Goal: Information Seeking & Learning: Find specific fact

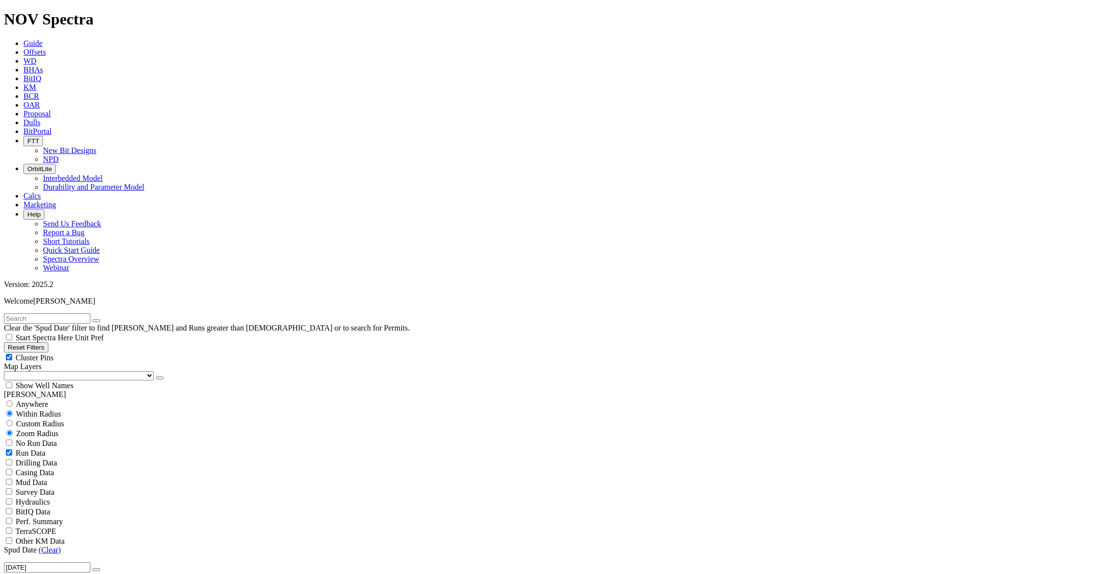
scroll to position [40002, 0]
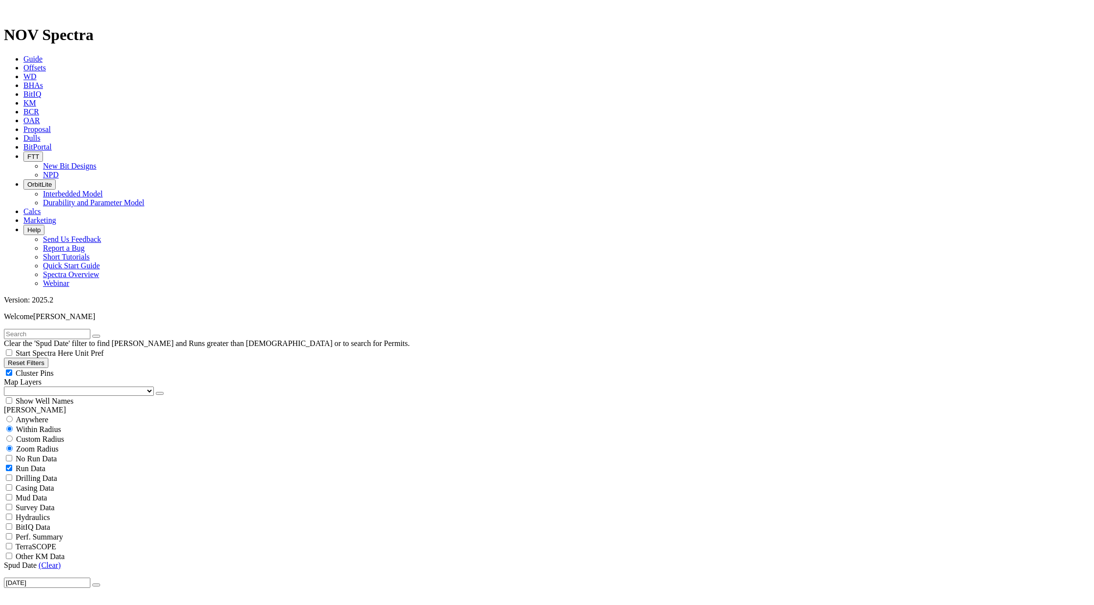
scroll to position [1056, 0]
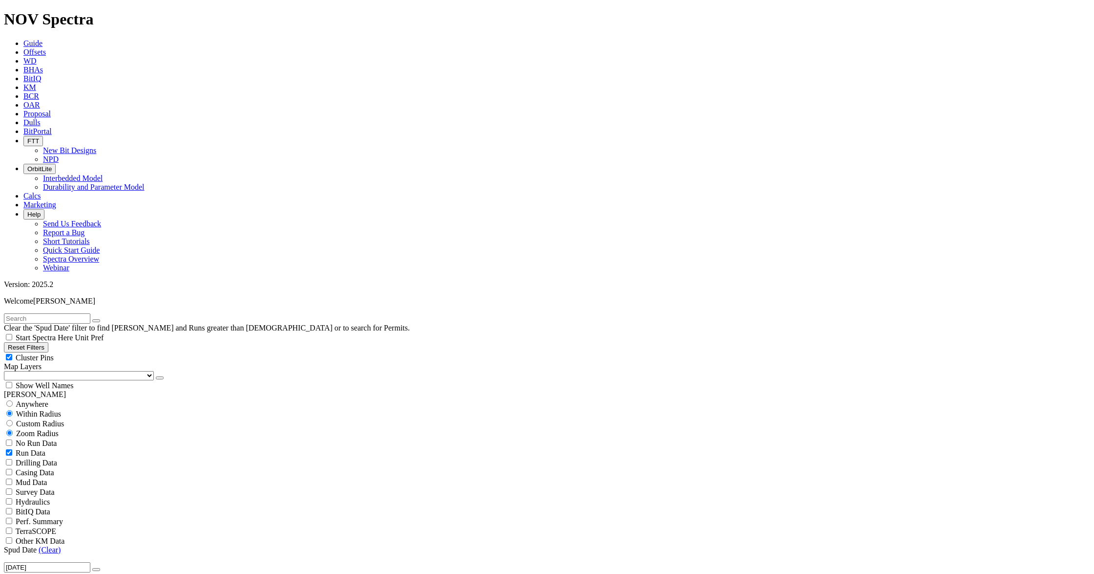
drag, startPoint x: 1041, startPoint y: 311, endPoint x: 973, endPoint y: 317, distance: 67.7
drag, startPoint x: 1035, startPoint y: 312, endPoint x: 1011, endPoint y: 313, distance: 24.0
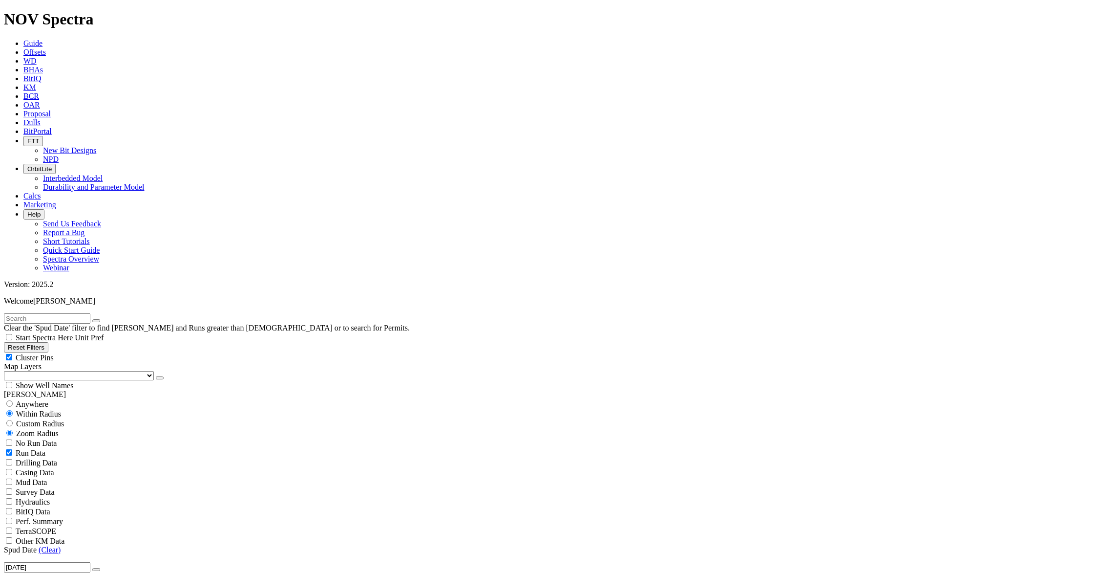
drag, startPoint x: 993, startPoint y: 241, endPoint x: 964, endPoint y: 245, distance: 29.5
copy span "A321712"
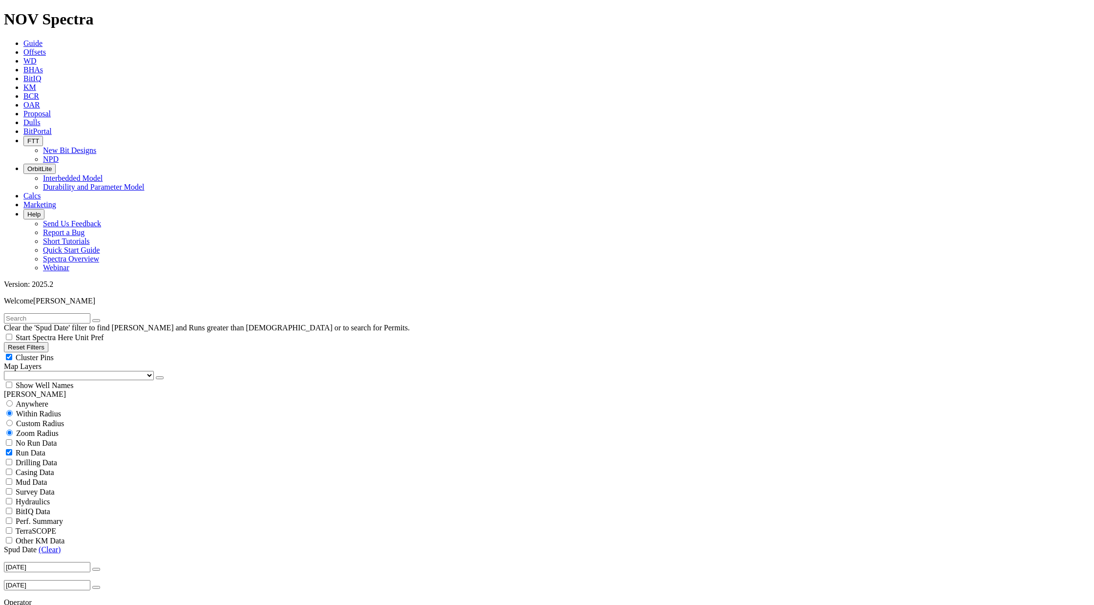
click at [43, 562] on input "[DATE]" at bounding box center [47, 567] width 86 height 10
type input "[DATE]"
click at [111, 438] on div "No Run Data Run Data Drilling Data Casing Data Mud Data Survey Data Hydraulics …" at bounding box center [547, 491] width 1087 height 107
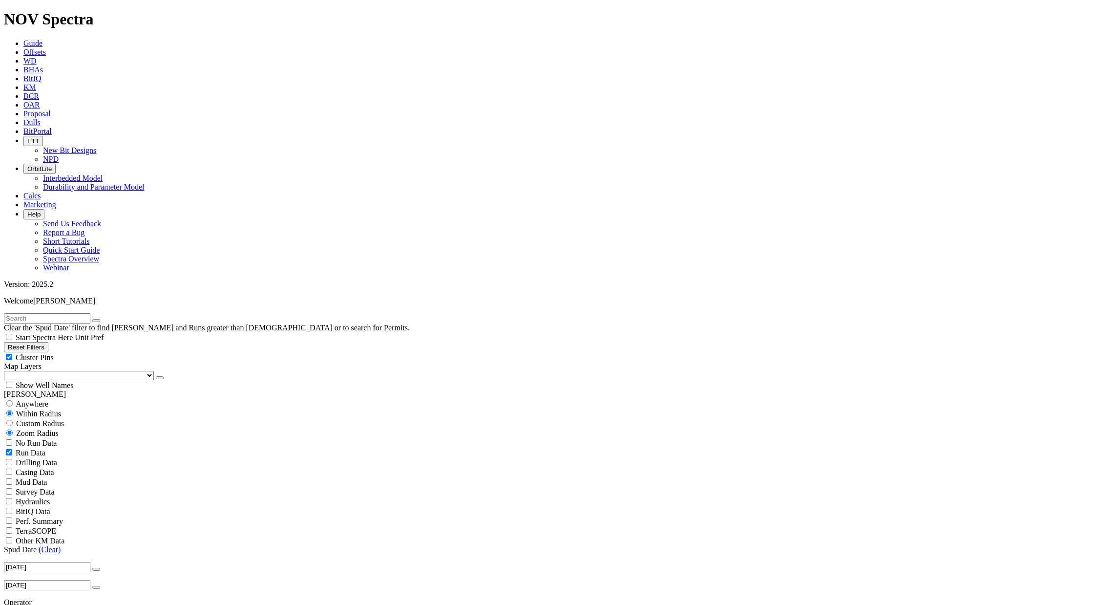
scroll to position [264, 0]
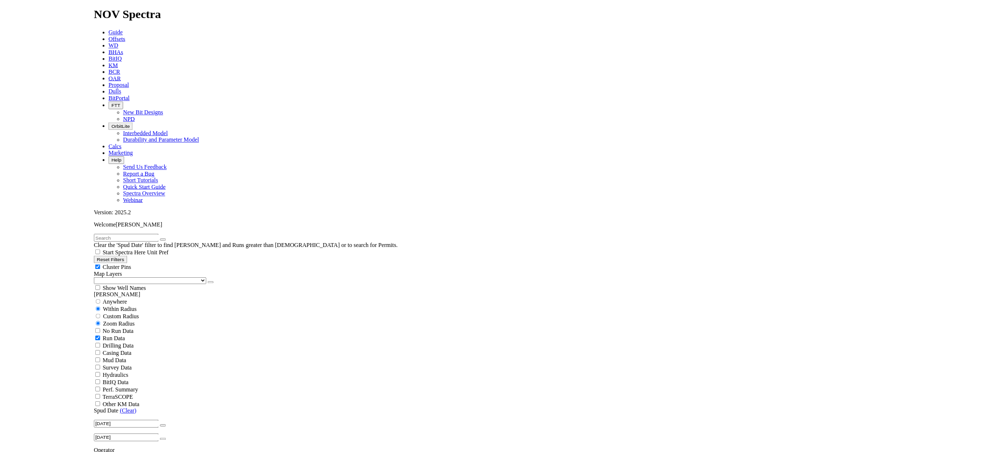
scroll to position [651, 0]
